Goal: Transaction & Acquisition: Purchase product/service

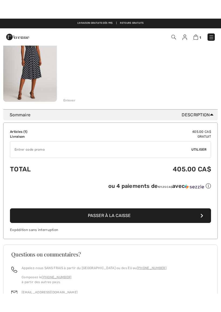
scroll to position [77, 0]
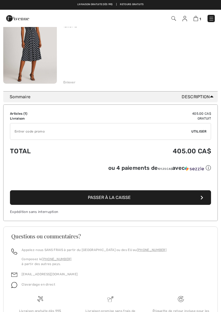
click at [203, 198] on icon "button" at bounding box center [202, 198] width 3 height 4
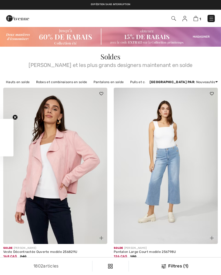
checkbox input "true"
click at [197, 18] on img at bounding box center [196, 18] width 5 height 5
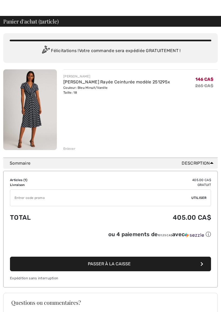
scroll to position [11, 0]
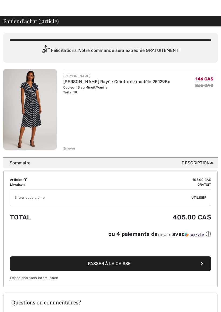
click at [210, 161] on span "Description" at bounding box center [199, 163] width 34 height 6
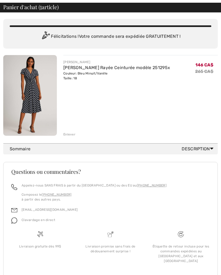
scroll to position [35, 0]
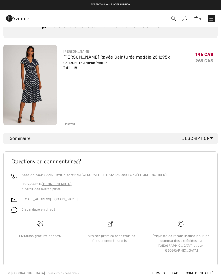
click at [189, 138] on span "Description" at bounding box center [199, 138] width 34 height 6
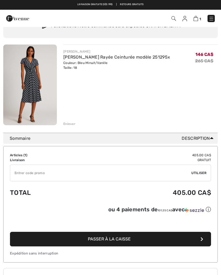
click at [114, 240] on span "Passer à la caisse" at bounding box center [109, 239] width 43 height 5
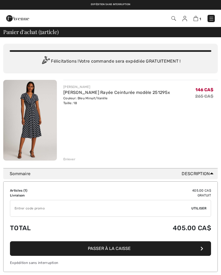
scroll to position [35, 0]
